Goal: Navigation & Orientation: Find specific page/section

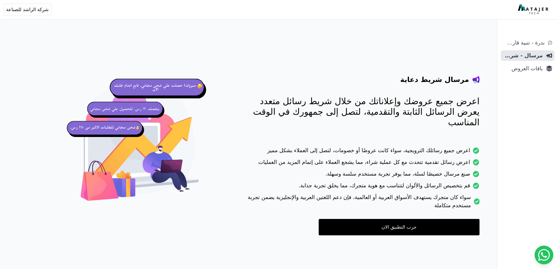
click at [536, 37] on aside "ندرة - تنبية قارب علي النفاذ مرسال - شريط دعاية باقات العروض" at bounding box center [527, 134] width 61 height 269
click at [537, 45] on span "ندرة - تنبية قارب علي النفاذ" at bounding box center [523, 43] width 41 height 8
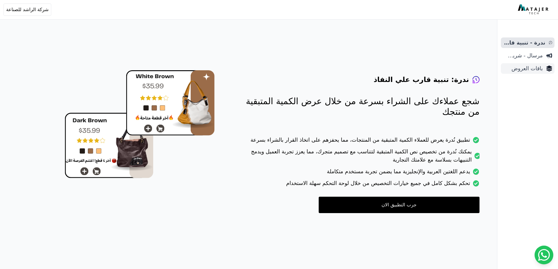
click at [539, 69] on span "باقات العروض" at bounding box center [523, 68] width 40 height 8
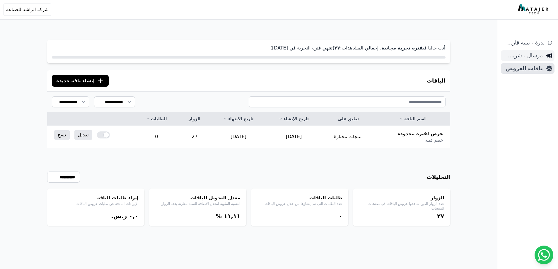
click at [519, 55] on span "مرسال - شريط دعاية" at bounding box center [523, 56] width 40 height 8
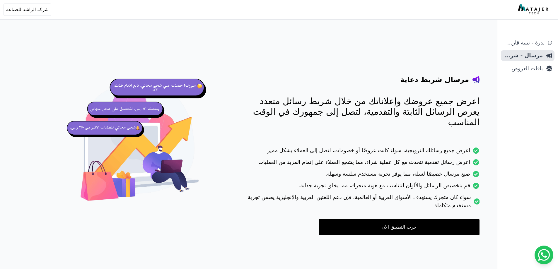
click at [444, 219] on link "جرب التطبيق الان" at bounding box center [399, 227] width 161 height 16
